Goal: Information Seeking & Learning: Find specific fact

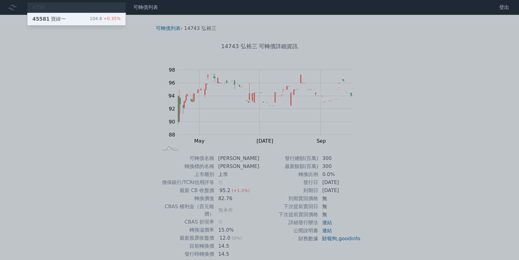
type input "4558"
click at [63, 15] on div "45581 寶緯一 104.8 +0.35%" at bounding box center [76, 19] width 98 height 12
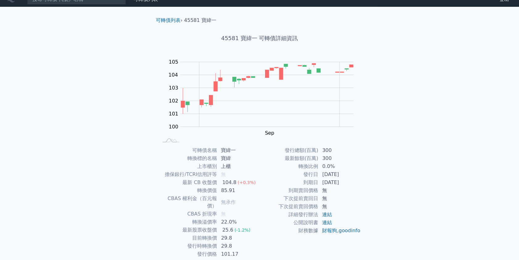
scroll to position [26, 0]
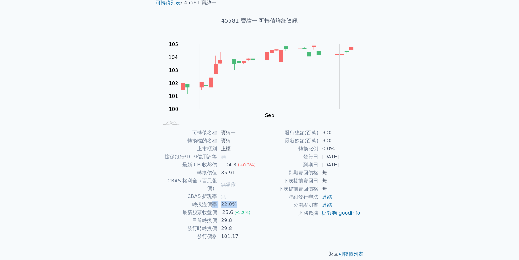
drag, startPoint x: 217, startPoint y: 198, endPoint x: 198, endPoint y: 198, distance: 18.8
click at [202, 200] on tr "轉換溢價率 22.0%" at bounding box center [208, 204] width 101 height 8
click at [202, 200] on td "轉換溢價率" at bounding box center [187, 204] width 59 height 8
drag, startPoint x: 241, startPoint y: 207, endPoint x: 253, endPoint y: 215, distance: 13.5
click at [249, 209] on tbody "可轉債名稱 寶緯一 轉換標的名稱 寶緯 上市櫃別 上櫃 擔保銀行/TCRI信用評等 無 最新 CB 收盤價 104.8 (+0.3%) 轉換價值 85.91 …" at bounding box center [208, 185] width 101 height 112
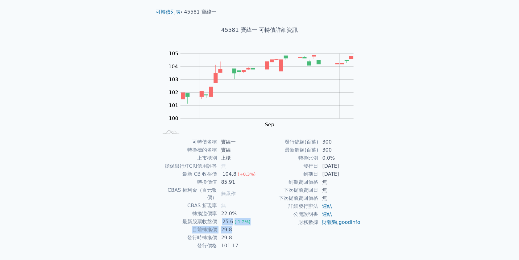
scroll to position [0, 0]
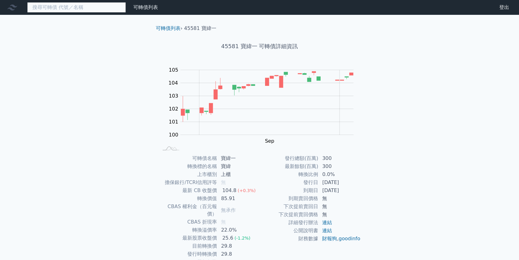
click at [61, 8] on input at bounding box center [76, 7] width 99 height 10
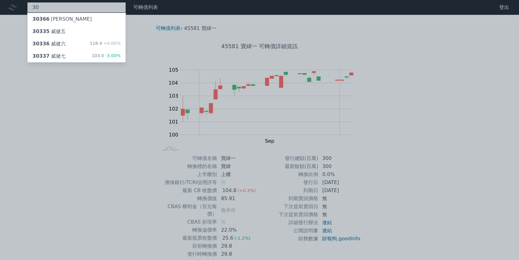
type input "3"
